Goal: Task Accomplishment & Management: Manage account settings

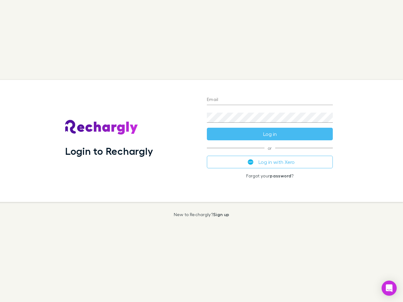
click at [201, 151] on div "Login to Rechargly" at bounding box center [131, 141] width 142 height 122
click at [270, 100] on input "Email" at bounding box center [270, 100] width 126 height 10
click at [270, 134] on form "Email Password Log in" at bounding box center [270, 115] width 126 height 50
click at [270, 162] on div "Email Password Log in or Log in with Xero Forgot your password ?" at bounding box center [270, 141] width 136 height 122
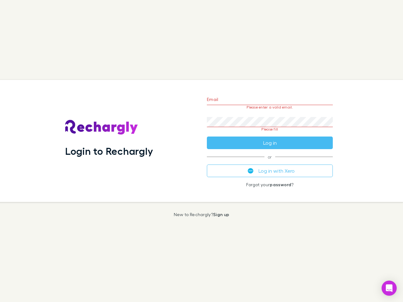
click at [389, 288] on icon "Open Intercom Messenger" at bounding box center [389, 288] width 7 height 8
